Goal: Information Seeking & Learning: Learn about a topic

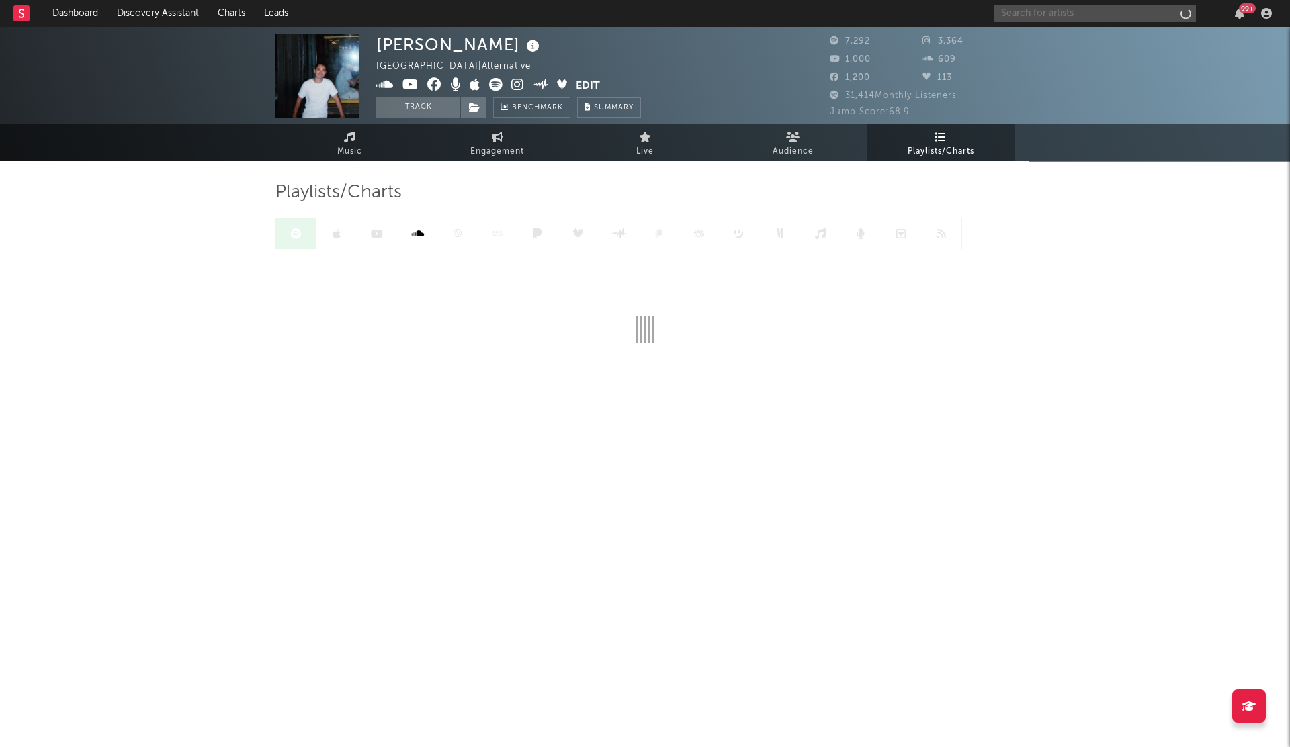
click at [1044, 20] on input "text" at bounding box center [1096, 13] width 202 height 17
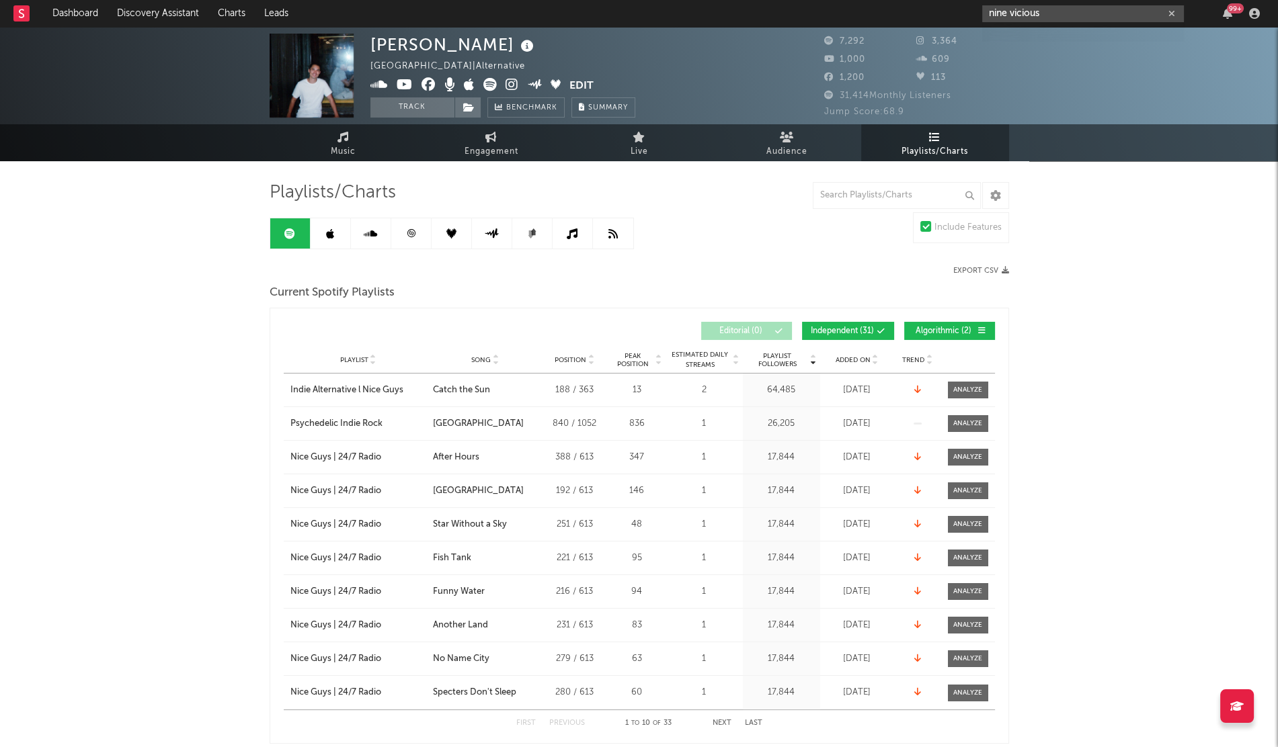
type input "nine vicious"
click at [1026, 34] on link "Nine Vicious" at bounding box center [1083, 45] width 202 height 44
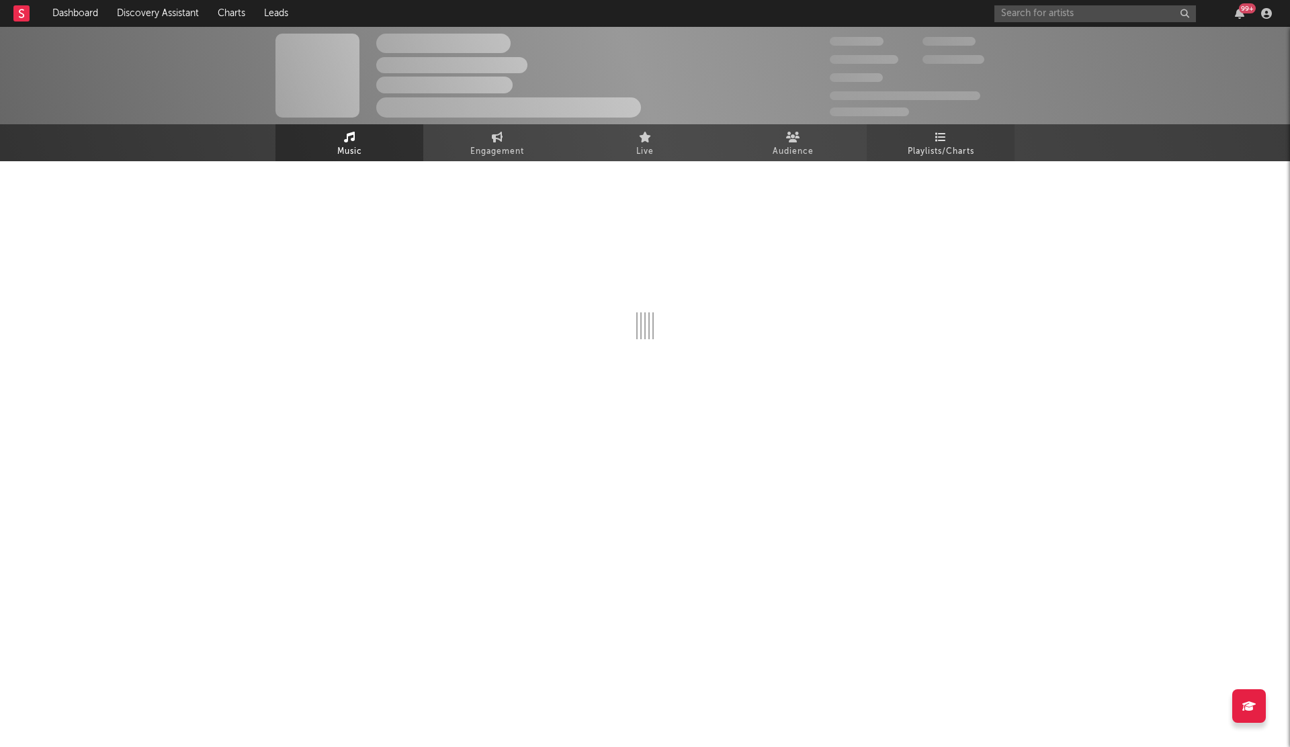
click at [936, 126] on link "Playlists/Charts" at bounding box center [941, 142] width 148 height 37
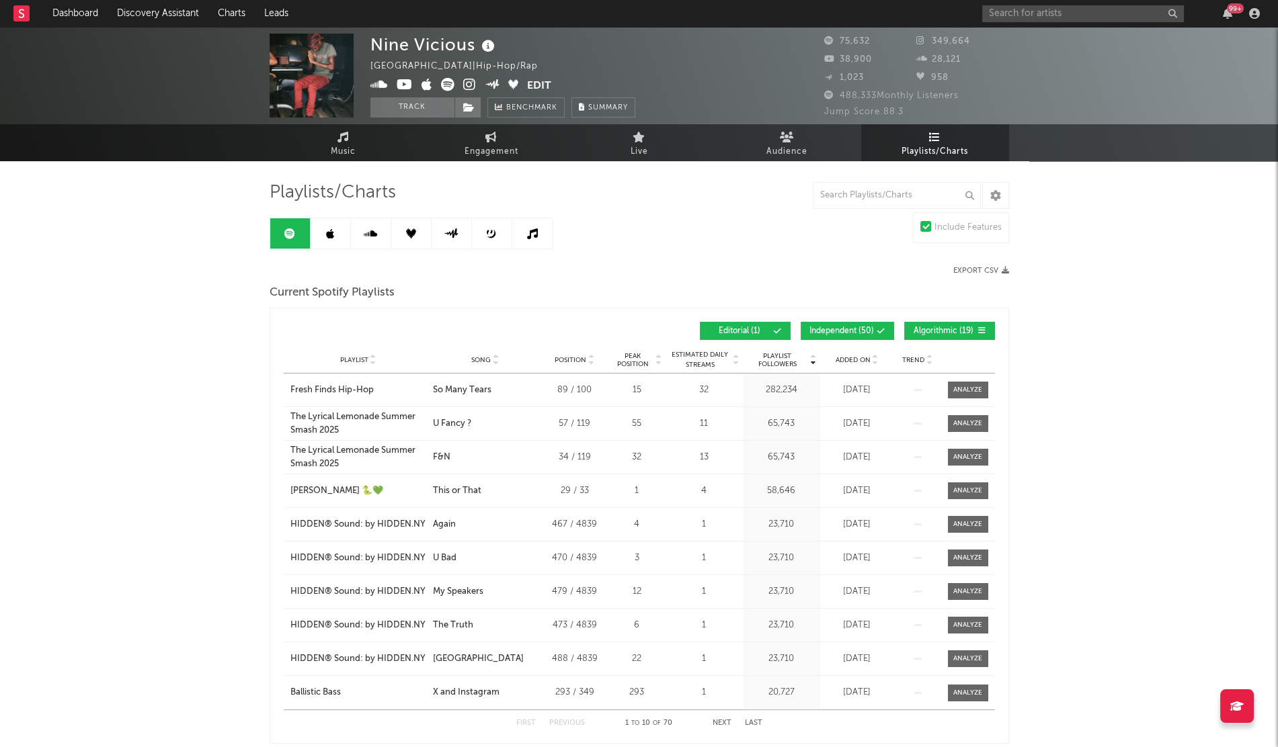
click at [839, 361] on span "Added On" at bounding box center [852, 360] width 35 height 8
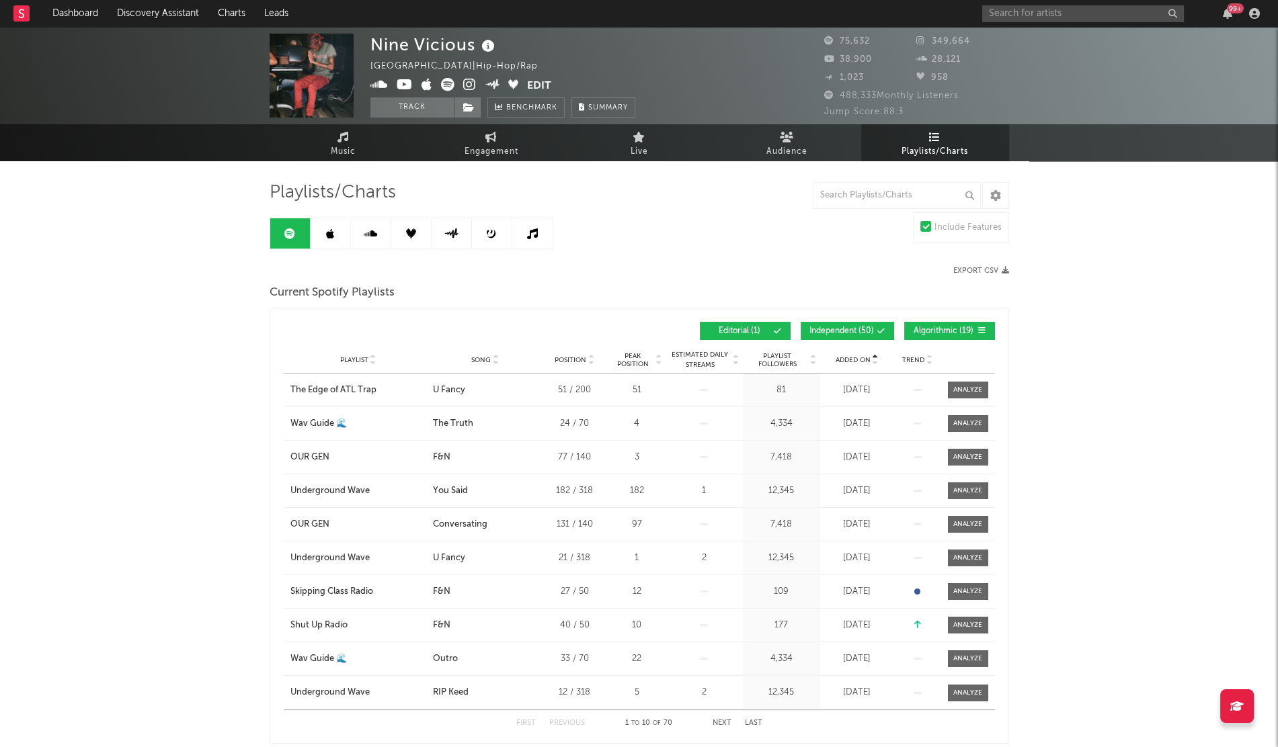
click at [839, 360] on span "Added On" at bounding box center [852, 360] width 35 height 8
click at [724, 723] on button "Next" at bounding box center [721, 723] width 19 height 7
click at [563, 720] on button "Previous" at bounding box center [567, 723] width 36 height 7
